Goal: Task Accomplishment & Management: Use online tool/utility

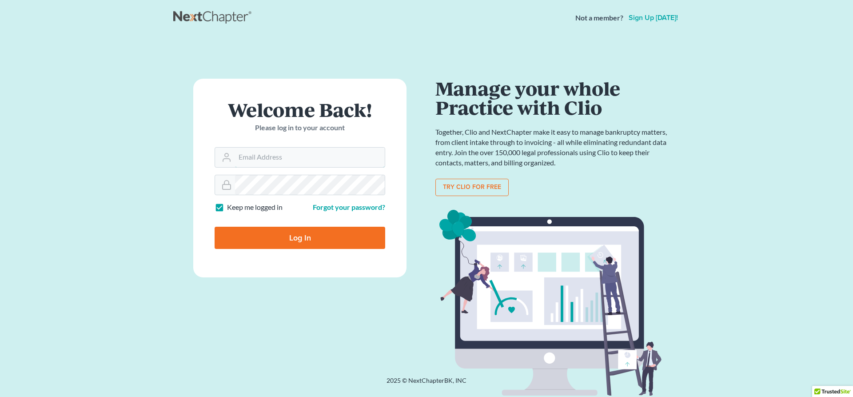
type input "[EMAIL_ADDRESS][DOMAIN_NAME]"
click at [250, 238] on input "Log In" at bounding box center [300, 238] width 171 height 22
type input "Thinking..."
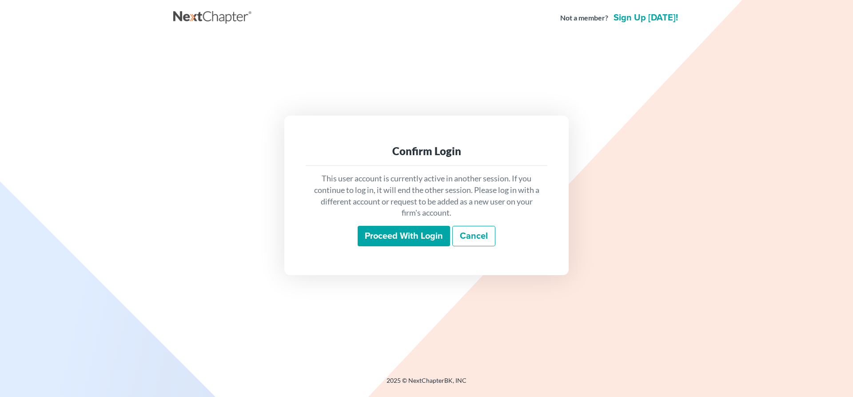
click at [410, 234] on input "Proceed with login" at bounding box center [404, 236] width 92 height 20
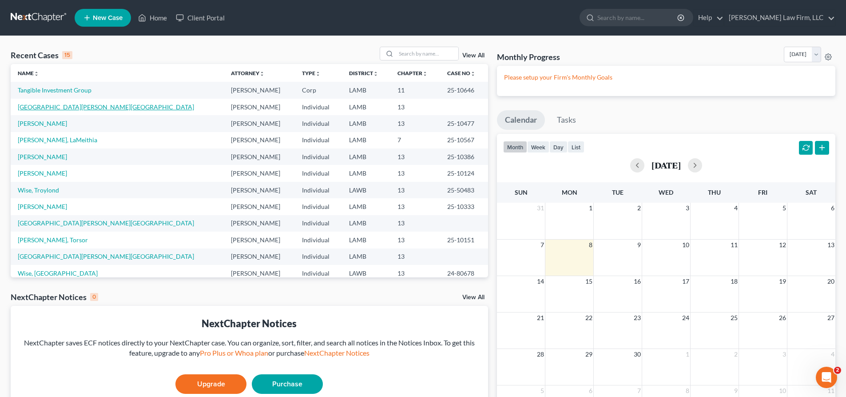
click at [58, 107] on link "[GEOGRAPHIC_DATA][PERSON_NAME][GEOGRAPHIC_DATA]" at bounding box center [106, 107] width 176 height 8
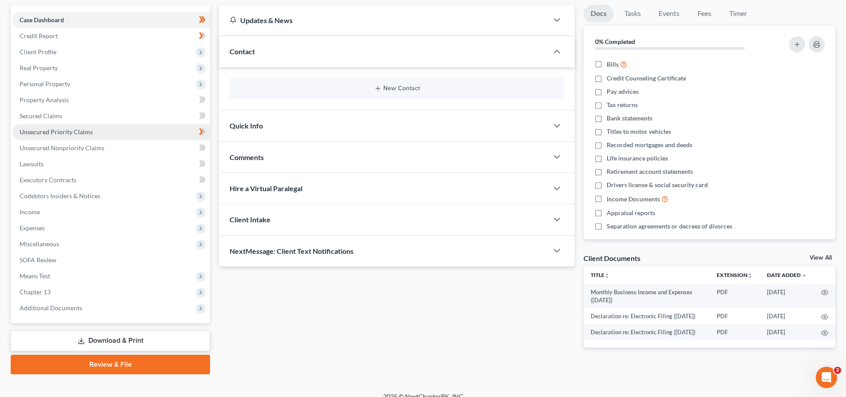
scroll to position [95, 0]
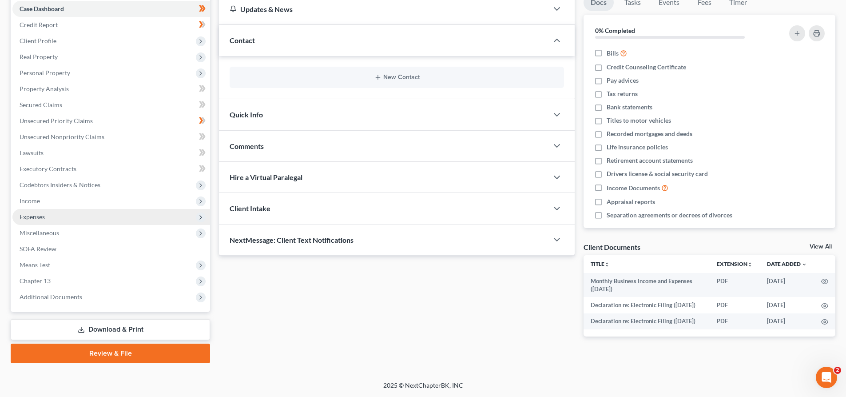
click at [113, 216] on span "Expenses" at bounding box center [111, 217] width 198 height 16
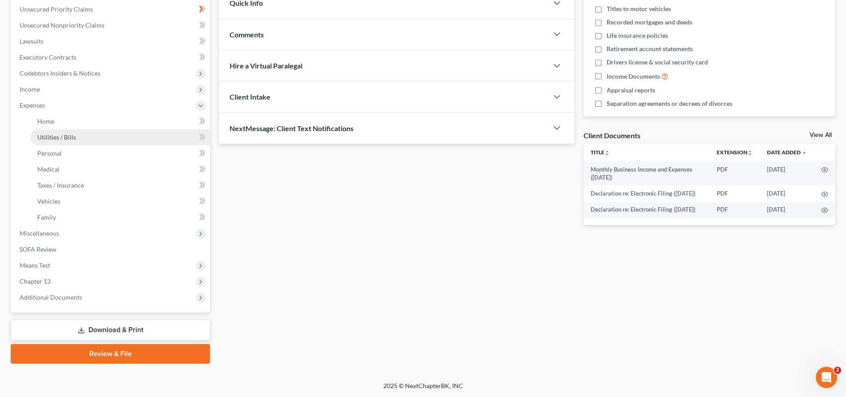
scroll to position [203, 0]
drag, startPoint x: 110, startPoint y: 330, endPoint x: 114, endPoint y: 327, distance: 5.4
click at [110, 330] on link "Download & Print" at bounding box center [110, 329] width 199 height 21
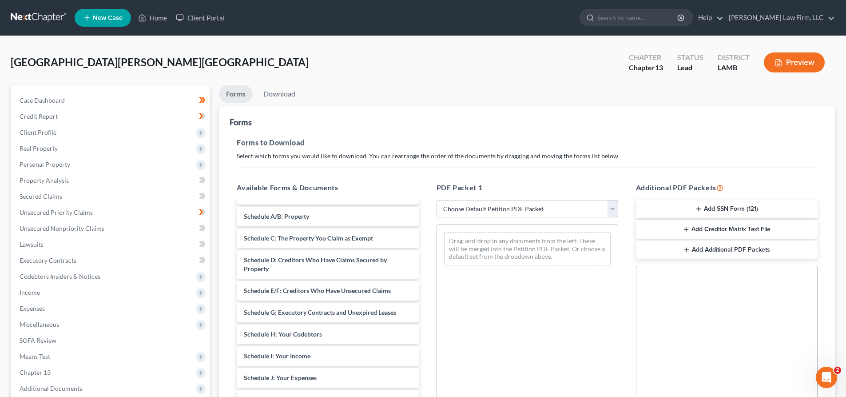
scroll to position [133, 0]
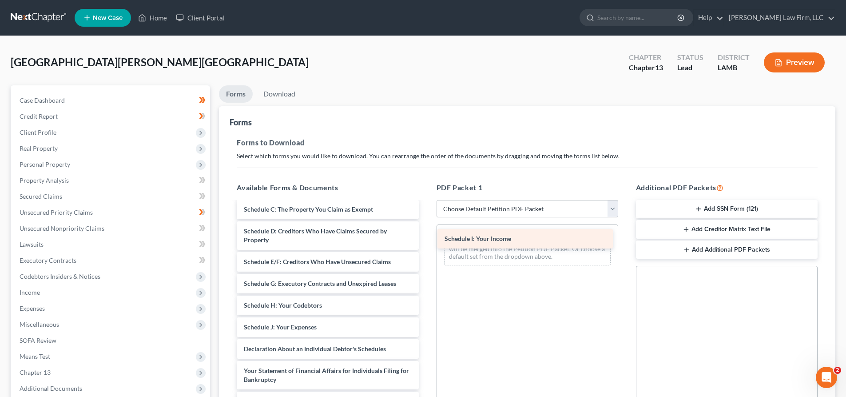
drag, startPoint x: 293, startPoint y: 328, endPoint x: 493, endPoint y: 240, distance: 219.3
click at [425, 240] on div "Schedule I: Your Income Monthly Business Income and Expenses ([DATE]) Declarati…" at bounding box center [328, 299] width 196 height 460
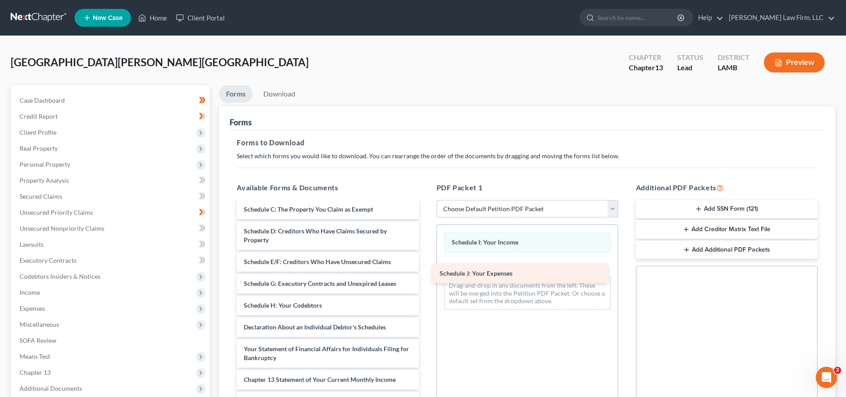
drag, startPoint x: 295, startPoint y: 330, endPoint x: 491, endPoint y: 275, distance: 203.8
click at [425, 275] on div "Schedule J: Your Expenses Monthly Business Income and Expenses ([DATE]) Declara…" at bounding box center [328, 288] width 196 height 438
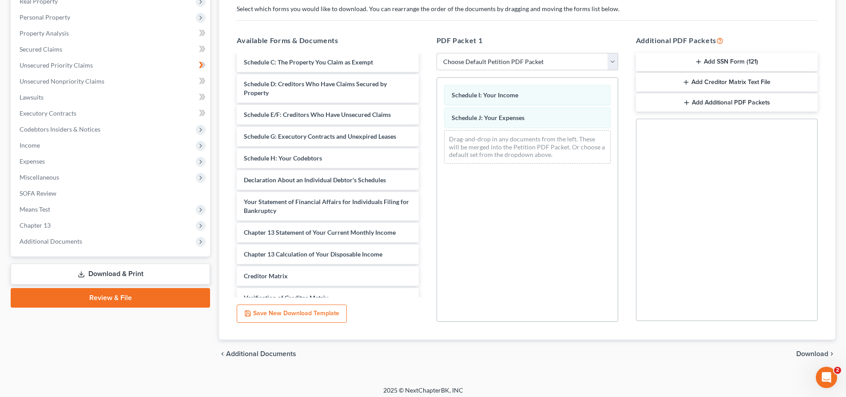
scroll to position [152, 0]
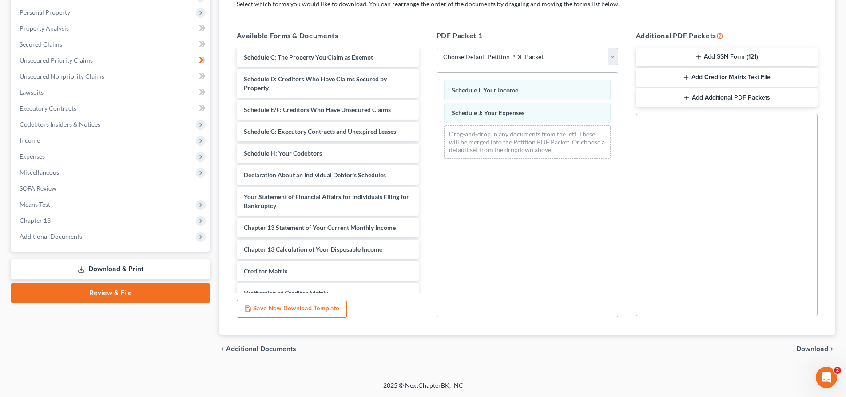
click at [822, 347] on span "Download" at bounding box center [812, 348] width 32 height 7
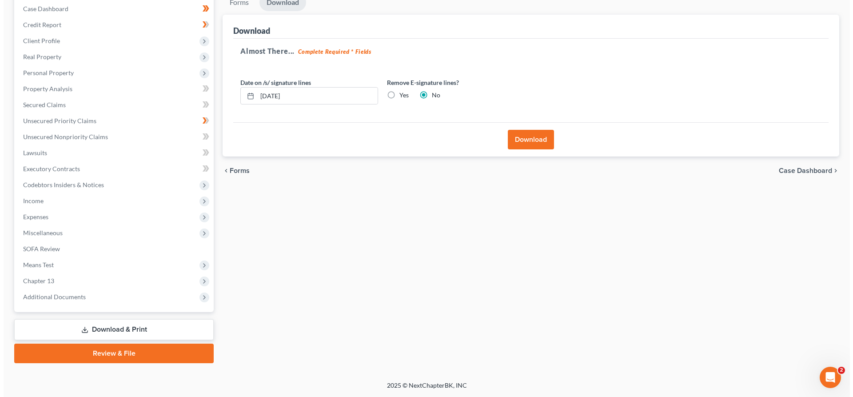
scroll to position [91, 0]
click at [543, 143] on button "Download" at bounding box center [527, 140] width 46 height 20
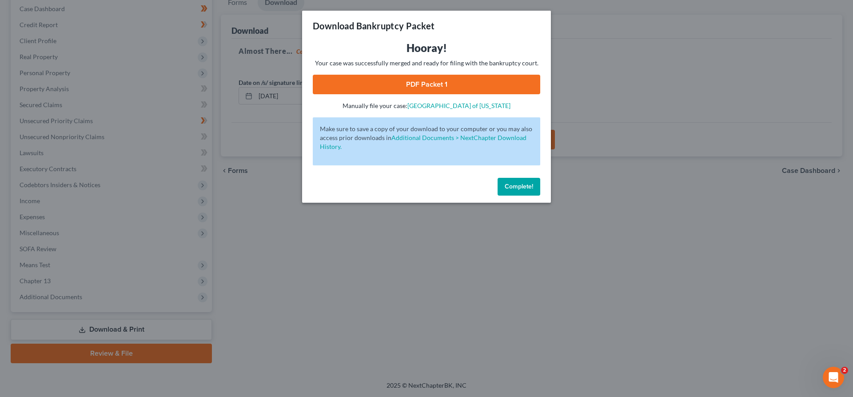
click at [439, 85] on link "PDF Packet 1" at bounding box center [426, 85] width 227 height 20
